Goal: Task Accomplishment & Management: Use online tool/utility

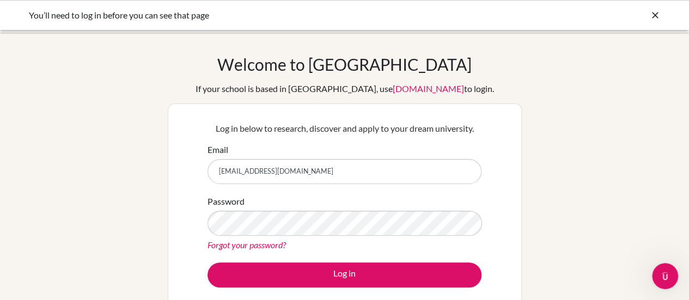
type input "[EMAIL_ADDRESS][DOMAIN_NAME]"
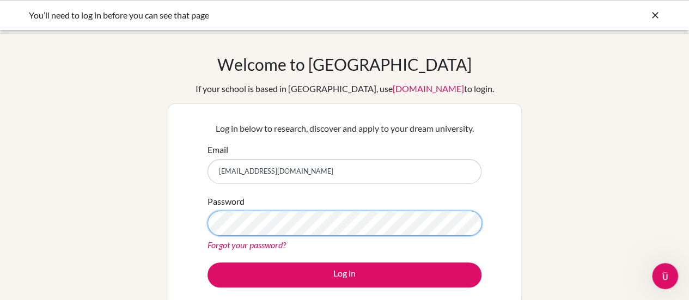
click at [207, 262] on button "Log in" at bounding box center [344, 274] width 274 height 25
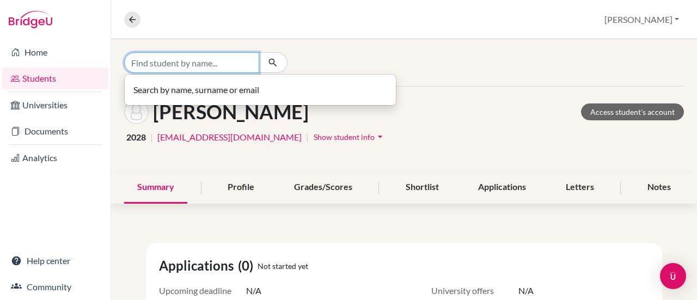
click at [206, 65] on input "Find student by name..." at bounding box center [191, 62] width 135 height 21
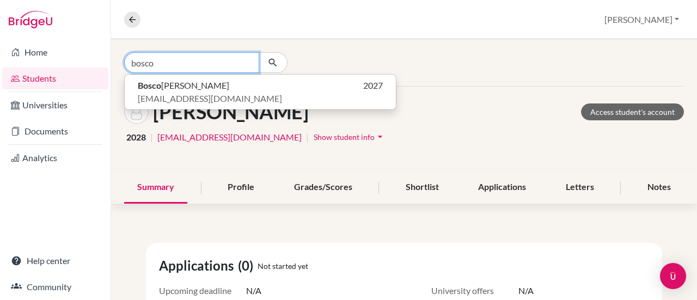
type input "bosco"
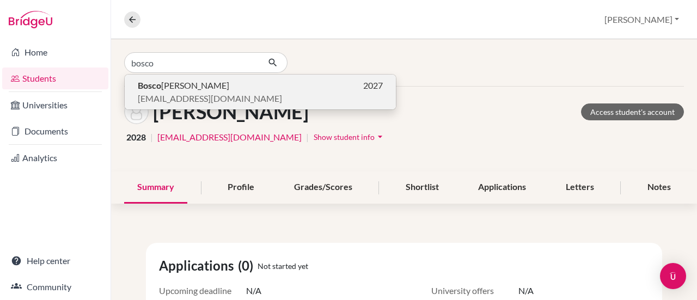
click at [175, 88] on p "[PERSON_NAME] 2027" at bounding box center [260, 85] width 245 height 13
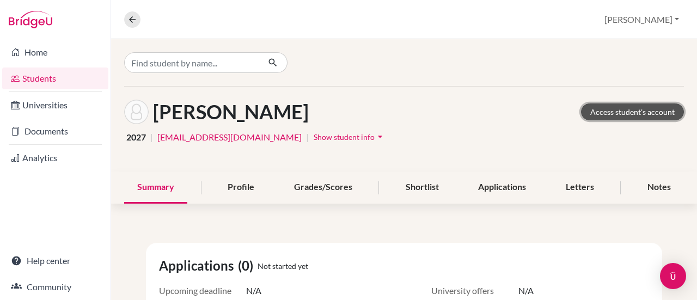
click at [649, 113] on link "Access student's account" at bounding box center [632, 111] width 103 height 17
